Goal: Navigation & Orientation: Understand site structure

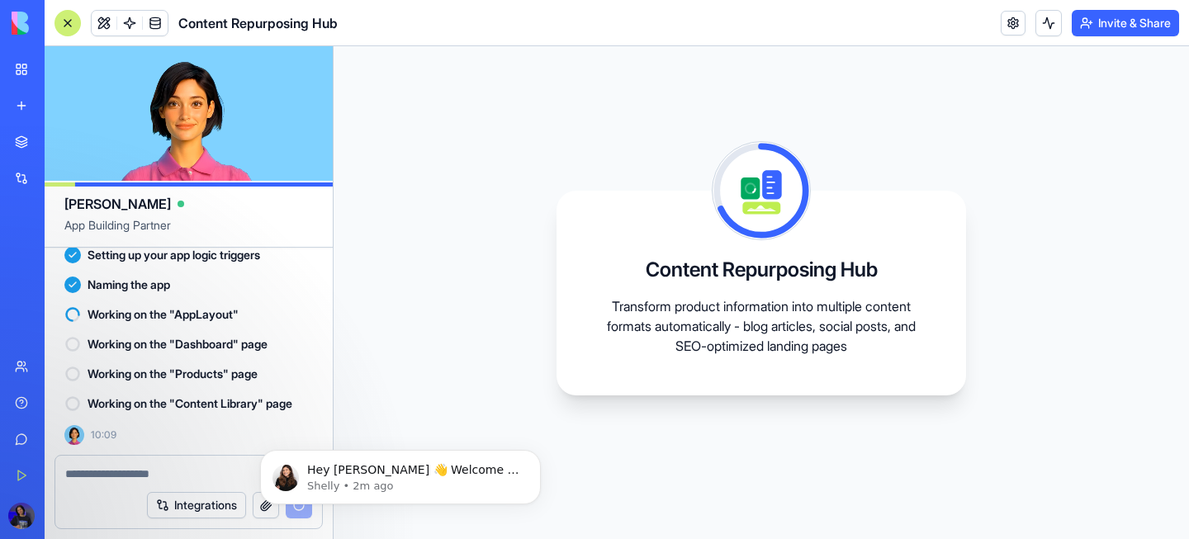
scroll to position [401, 0]
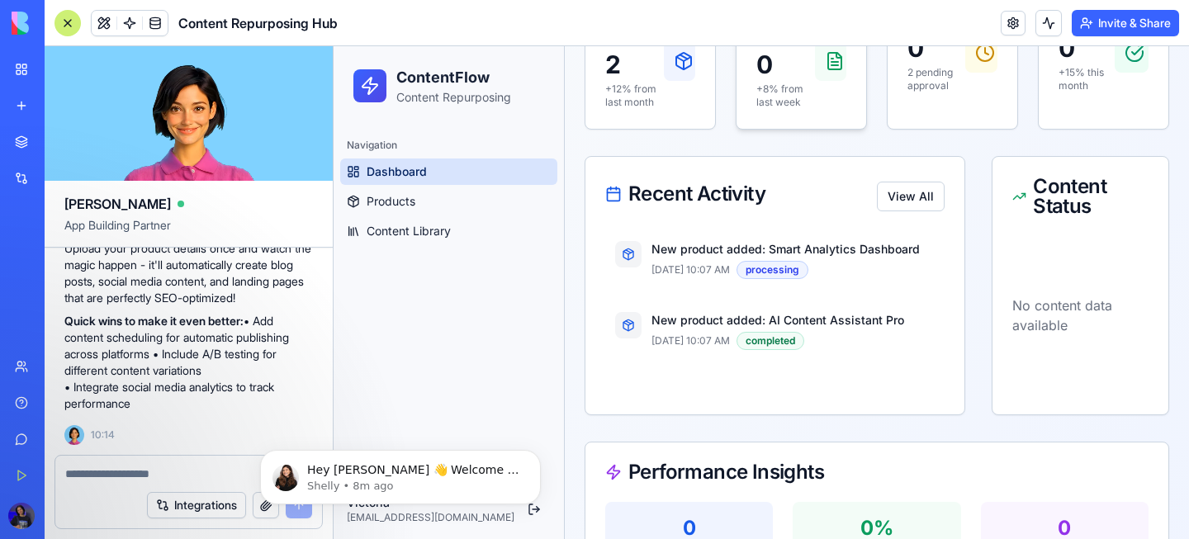
scroll to position [265, 0]
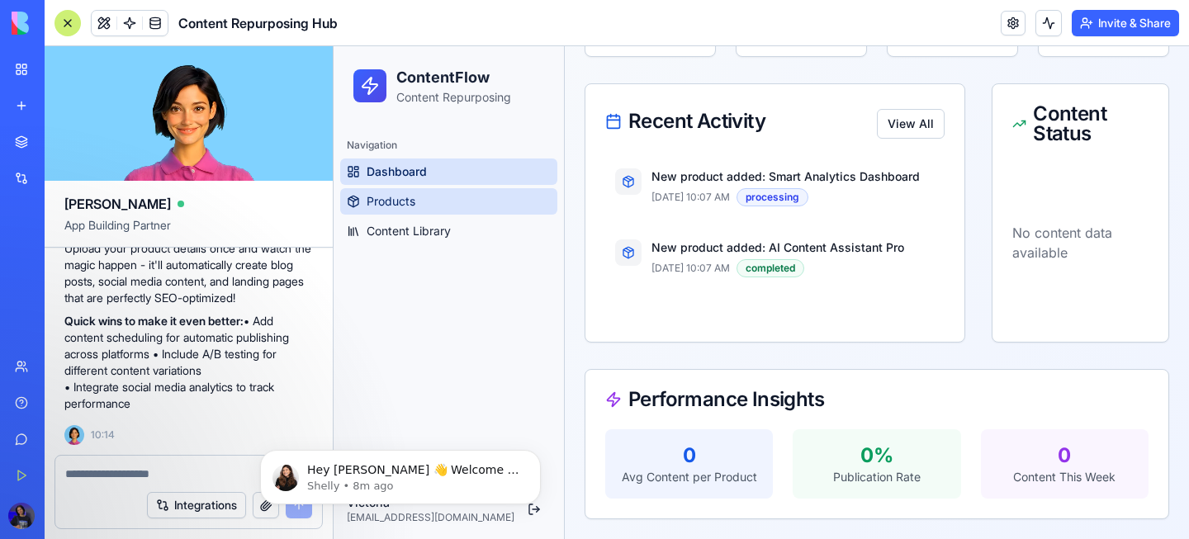
click at [476, 210] on link "Products" at bounding box center [448, 201] width 217 height 26
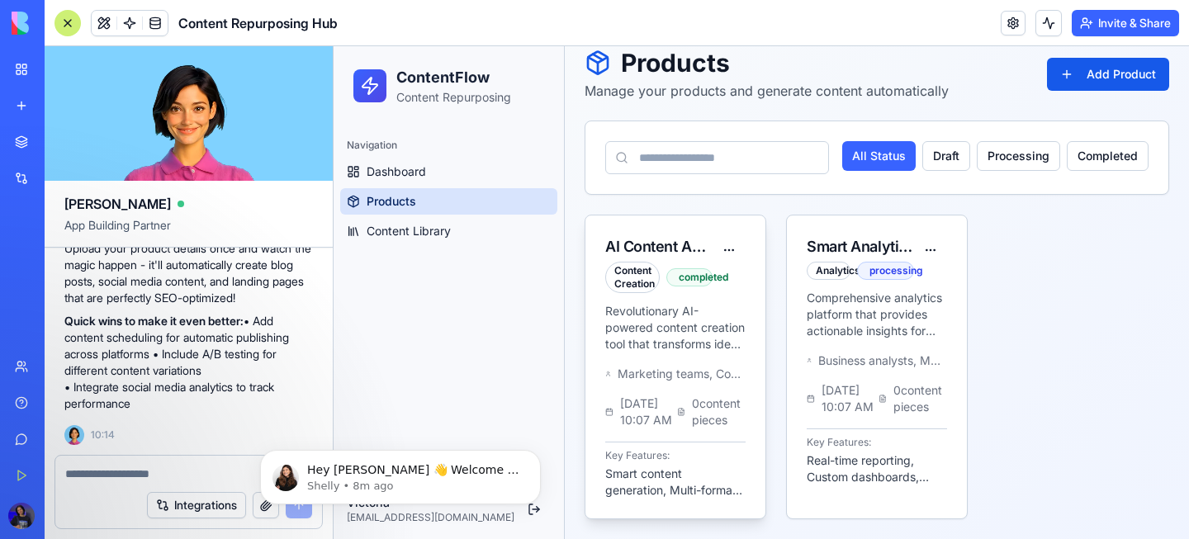
scroll to position [55, 0]
click at [666, 312] on p "Revolutionary AI-powered content creation tool that transforms ideas into profe…" at bounding box center [675, 328] width 140 height 50
click at [884, 262] on div "processing" at bounding box center [885, 271] width 57 height 18
click at [515, 237] on link "Content Library" at bounding box center [448, 231] width 217 height 26
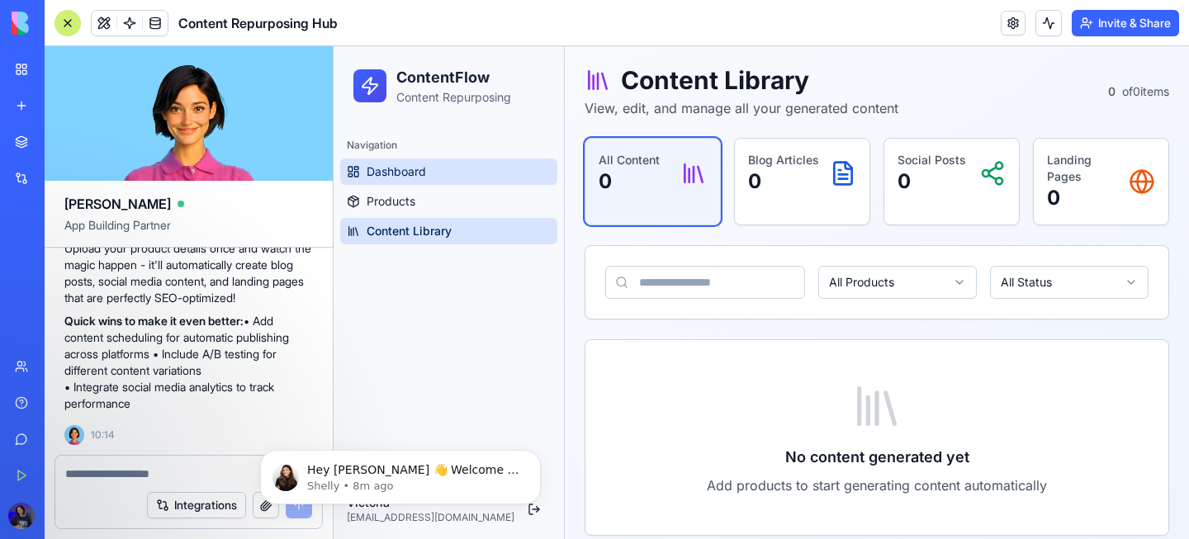
click at [426, 172] on link "Dashboard" at bounding box center [448, 172] width 217 height 26
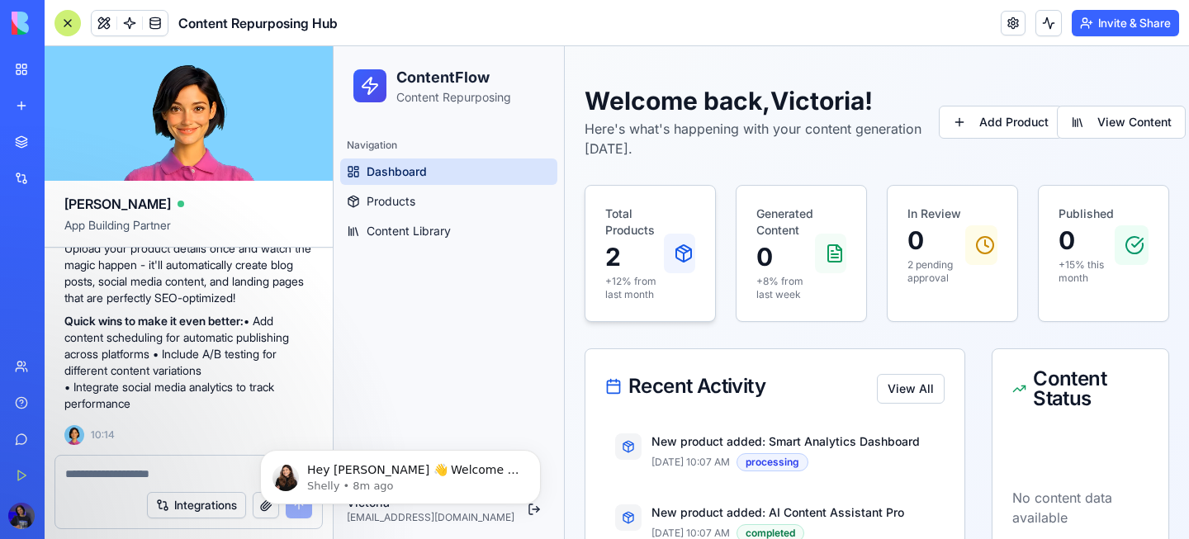
click at [652, 234] on p "Total Products" at bounding box center [634, 222] width 59 height 33
click at [687, 262] on icon at bounding box center [684, 254] width 20 height 20
click at [429, 227] on span "Content Library" at bounding box center [409, 231] width 84 height 17
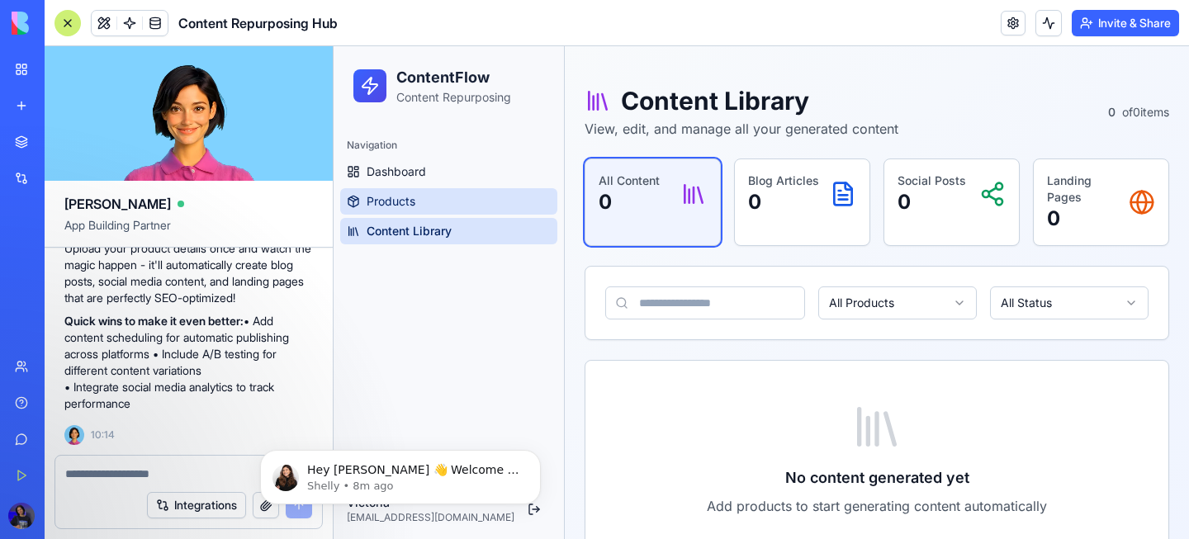
click at [443, 203] on link "Products" at bounding box center [448, 201] width 217 height 26
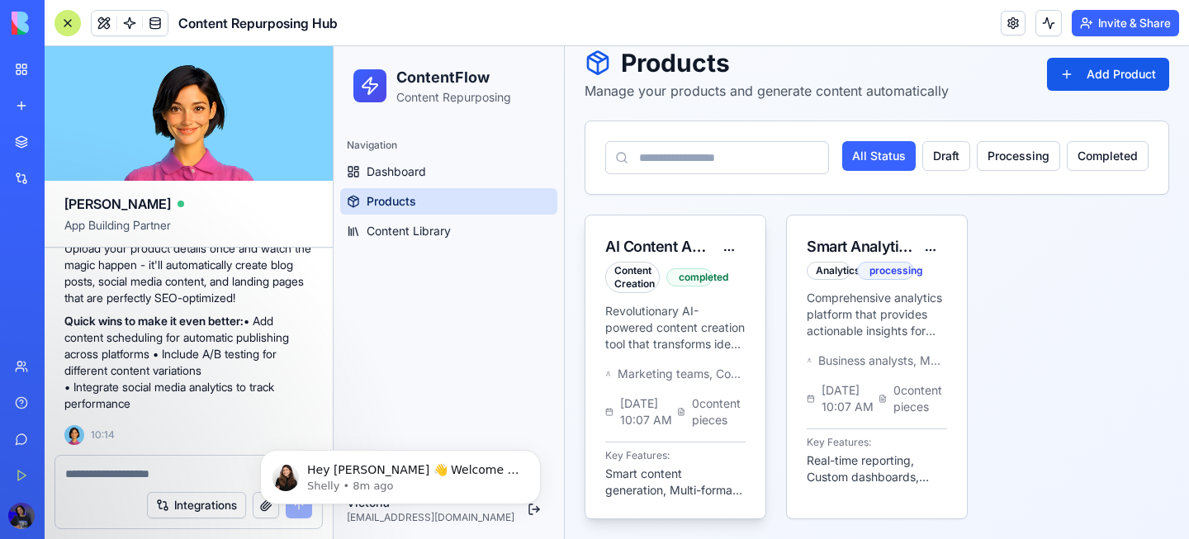
scroll to position [55, 0]
click at [732, 237] on html "ContentFlow Content Repurposing Navigation Dashboard Products Content Library V…" at bounding box center [762, 273] width 856 height 531
click at [648, 235] on html "ContentFlow Content Repurposing Navigation Dashboard Products Content Library V…" at bounding box center [762, 273] width 856 height 531
click at [641, 262] on div "Content Creation" at bounding box center [632, 277] width 55 height 31
click at [875, 216] on div "Smart Analytics Dashboard Analytics processing" at bounding box center [877, 253] width 180 height 74
